Goal: Obtain resource: Obtain resource

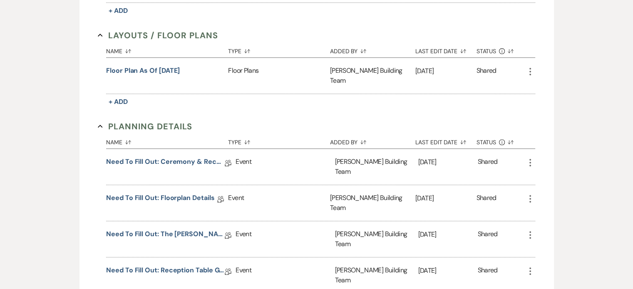
scroll to position [357, 0]
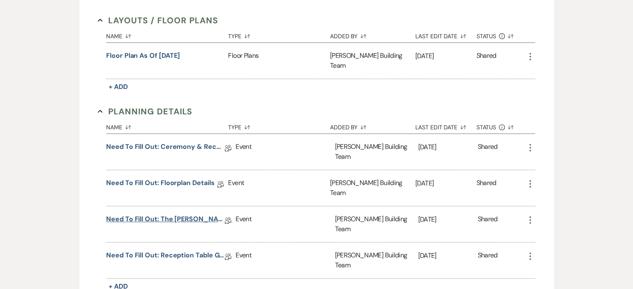
click at [195, 214] on link "Need to Fill Out: The [PERSON_NAME] Building Planning Document" at bounding box center [165, 220] width 119 height 13
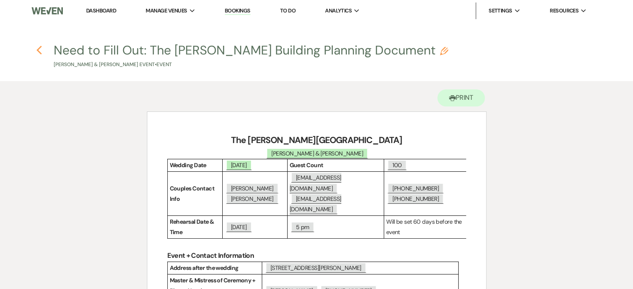
click at [38, 51] on use "button" at bounding box center [38, 50] width 5 height 9
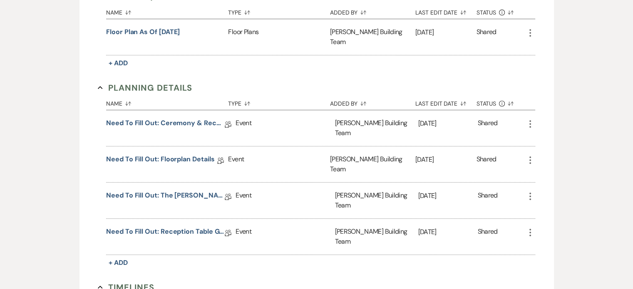
scroll to position [385, 0]
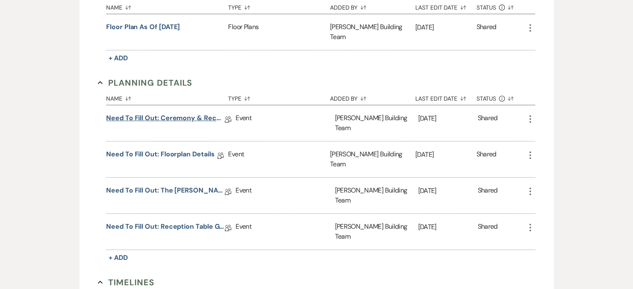
click at [183, 113] on link "Need to Fill Out: Ceremony & Reception Details" at bounding box center [165, 119] width 119 height 13
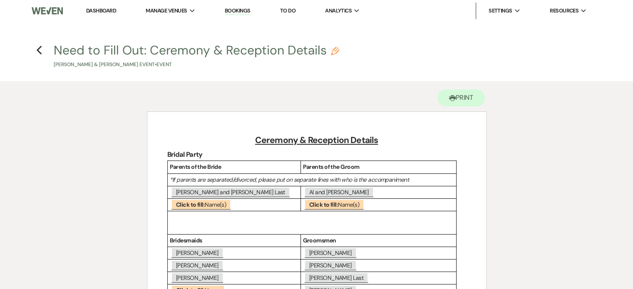
click at [35, 50] on h4 "Previous Need to Fill Out: Ceremony & Reception Details Pencil [PERSON_NAME] La…" at bounding box center [316, 55] width 599 height 27
click at [35, 51] on h4 "Previous Need to Fill Out: Ceremony & Reception Details Pencil [PERSON_NAME] La…" at bounding box center [316, 55] width 599 height 27
click at [37, 50] on use "button" at bounding box center [38, 50] width 5 height 9
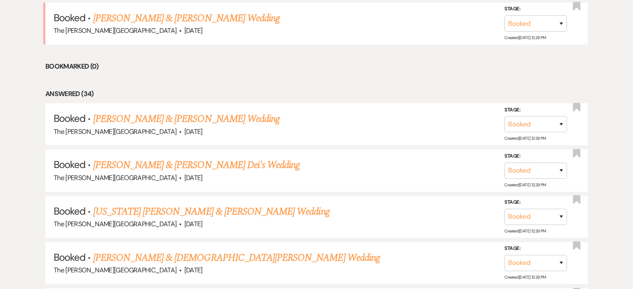
scroll to position [267, 0]
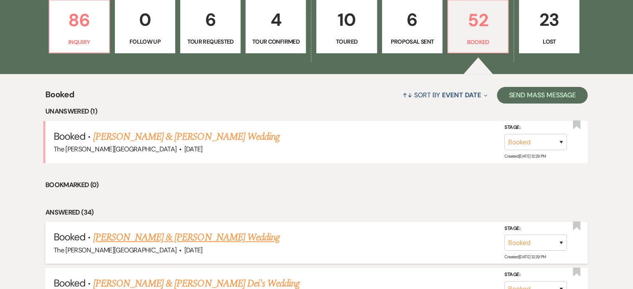
click at [207, 230] on link "[PERSON_NAME] & [PERSON_NAME] Wedding" at bounding box center [186, 237] width 186 height 15
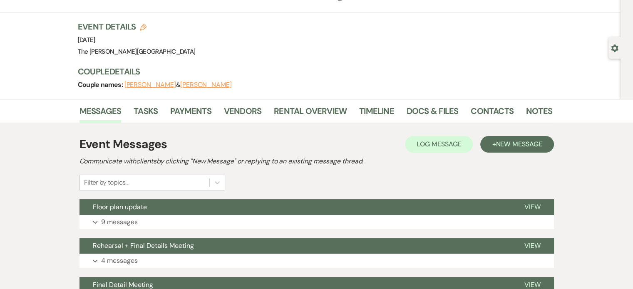
scroll to position [62, 0]
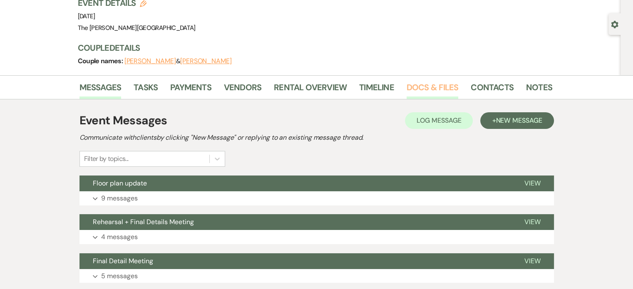
click at [436, 84] on link "Docs & Files" at bounding box center [433, 90] width 52 height 18
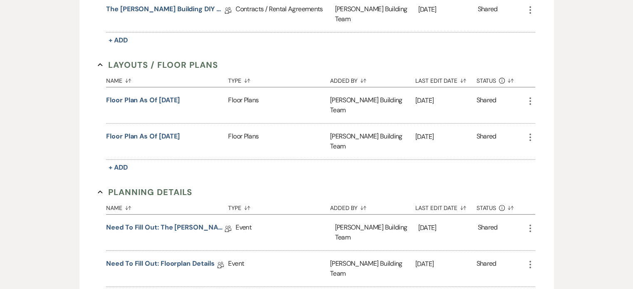
scroll to position [321, 0]
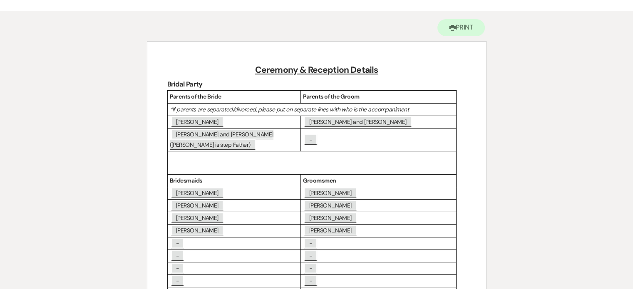
scroll to position [0, 0]
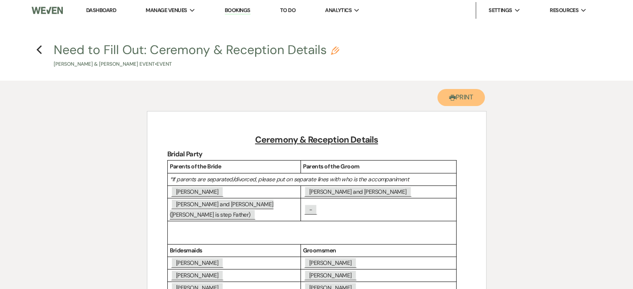
click at [461, 97] on button "Printer Print" at bounding box center [462, 97] width 48 height 17
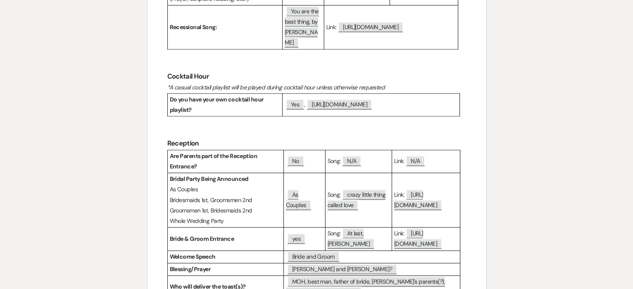
scroll to position [1034, 0]
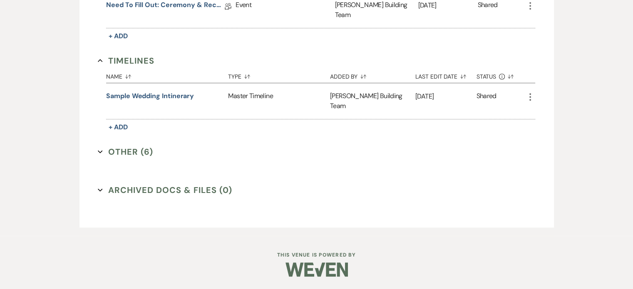
scroll to position [321, 0]
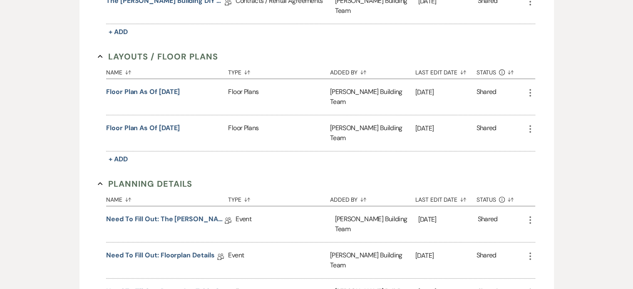
click at [193, 206] on div "Need to Fill Out: The [PERSON_NAME] Building Planning Document Collab Doc" at bounding box center [170, 224] width 129 height 36
click at [190, 214] on link "Need to Fill Out: The [PERSON_NAME] Building Planning Document" at bounding box center [165, 220] width 119 height 13
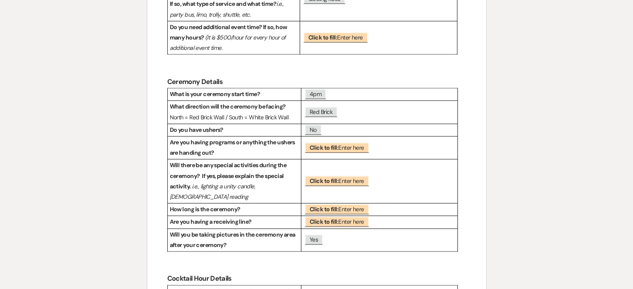
scroll to position [1207, 0]
